Goal: Information Seeking & Learning: Learn about a topic

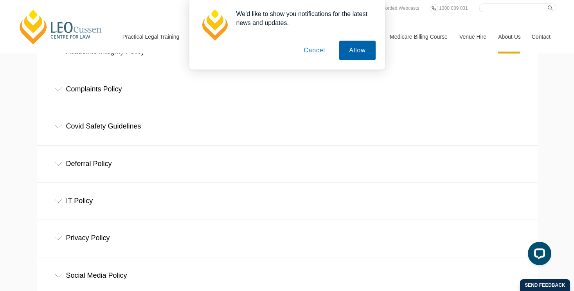
click at [348, 47] on button "Allow" at bounding box center [357, 51] width 36 height 20
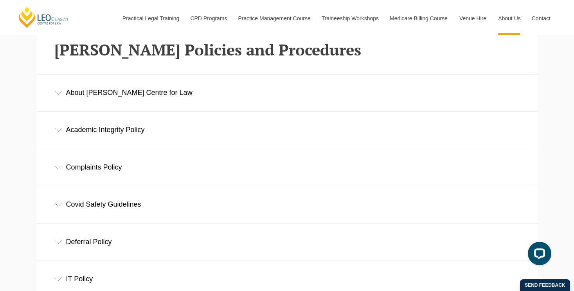
scroll to position [227, 0]
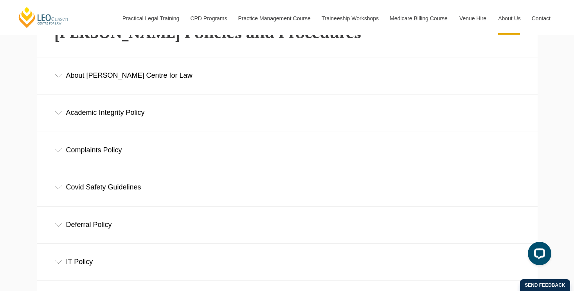
click at [51, 232] on div "Deferral Policy" at bounding box center [287, 225] width 501 height 36
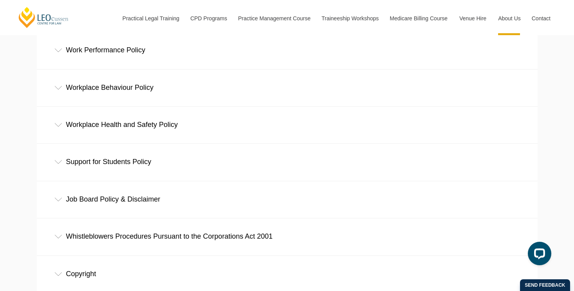
scroll to position [638, 0]
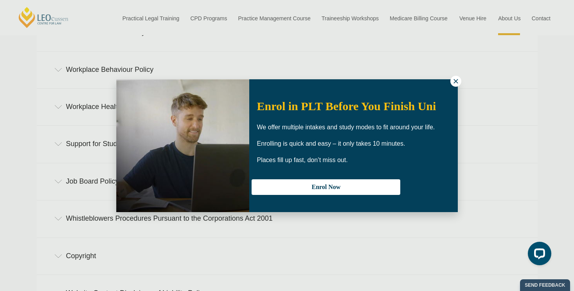
click at [456, 80] on icon at bounding box center [455, 81] width 7 height 7
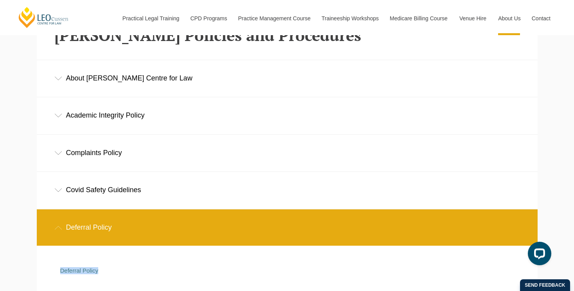
scroll to position [168, 0]
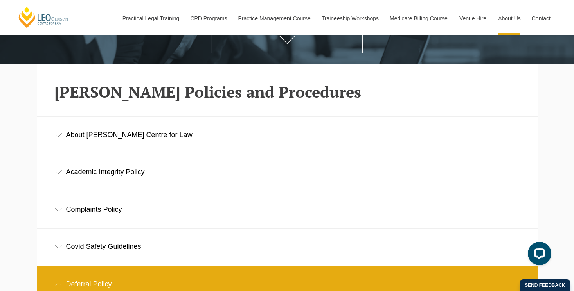
click at [61, 174] on icon at bounding box center [58, 173] width 8 height 4
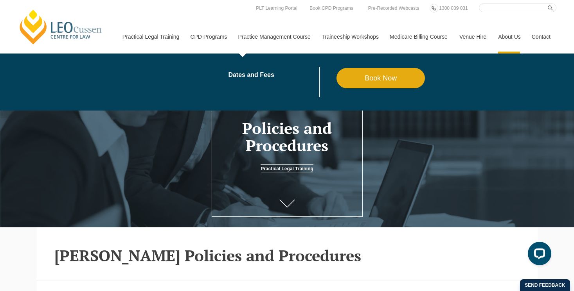
scroll to position [0, 0]
